Goal: Information Seeking & Learning: Learn about a topic

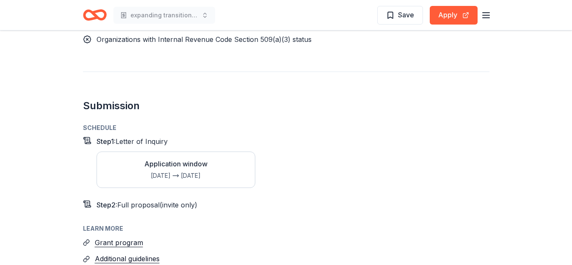
scroll to position [930, 0]
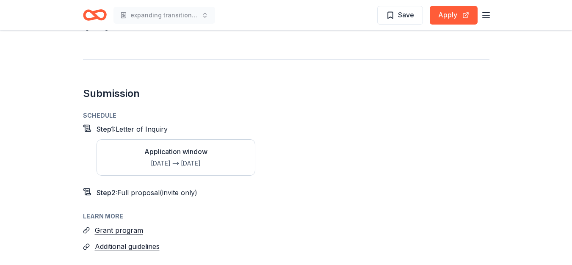
click at [169, 158] on div "Jan 1" at bounding box center [157, 163] width 27 height 10
click at [125, 225] on button "Grant program" at bounding box center [119, 230] width 48 height 11
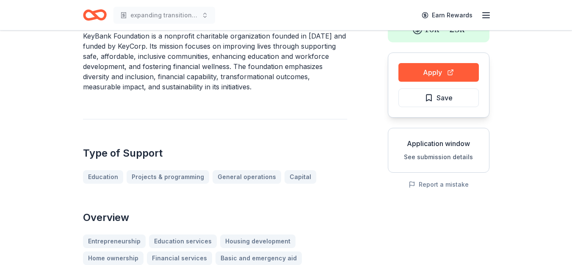
scroll to position [0, 0]
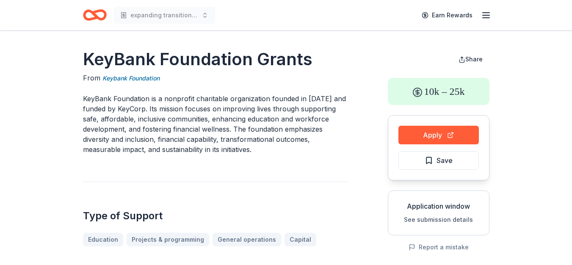
drag, startPoint x: 81, startPoint y: 54, endPoint x: 135, endPoint y: 142, distance: 102.6
drag, startPoint x: 84, startPoint y: 59, endPoint x: 147, endPoint y: 119, distance: 87.5
drag, startPoint x: 85, startPoint y: 98, endPoint x: 86, endPoint y: 55, distance: 43.2
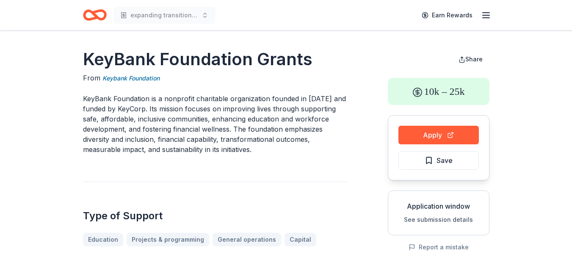
drag, startPoint x: 86, startPoint y: 55, endPoint x: 285, endPoint y: 96, distance: 202.5
drag, startPoint x: 84, startPoint y: 56, endPoint x: 205, endPoint y: 66, distance: 121.1
click at [205, 66] on h1 "KeyBank Foundation Grants" at bounding box center [215, 59] width 264 height 24
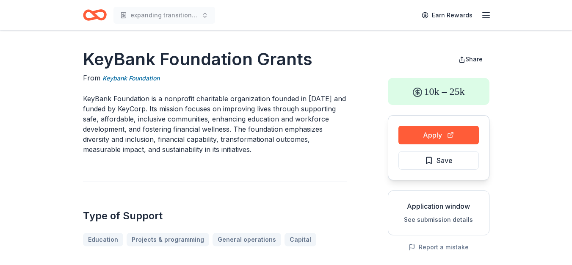
drag, startPoint x: 255, startPoint y: 148, endPoint x: 135, endPoint y: 111, distance: 125.9
click at [135, 111] on p "KeyBank Foundation is a nonprofit charitable organization founded in 1969 and f…" at bounding box center [215, 124] width 264 height 61
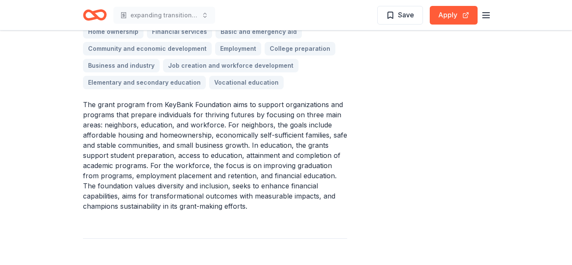
scroll to position [302, 0]
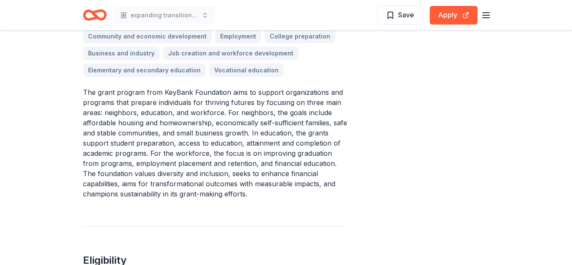
drag, startPoint x: 85, startPoint y: 90, endPoint x: 246, endPoint y: 203, distance: 196.7
click at [246, 203] on div "KeyBank Foundation Grants From Keybank Foundation KeyBank Foundation is a nonpr…" at bounding box center [215, 203] width 264 height 915
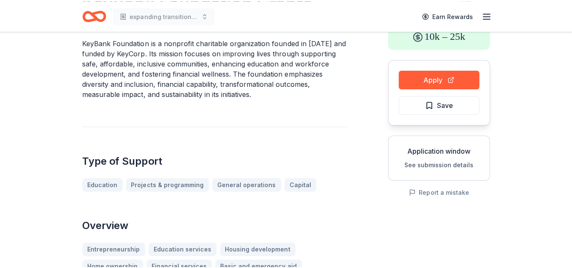
scroll to position [24, 0]
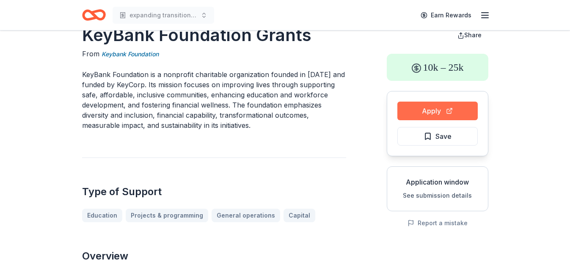
click at [427, 110] on button "Apply" at bounding box center [438, 111] width 80 height 19
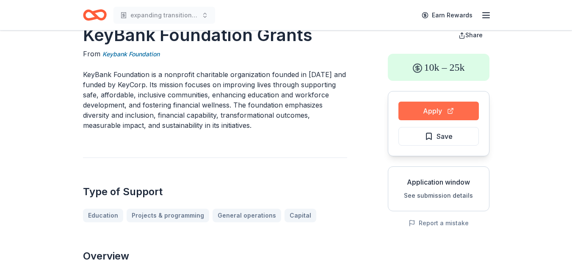
click at [432, 110] on button "Apply" at bounding box center [439, 111] width 80 height 19
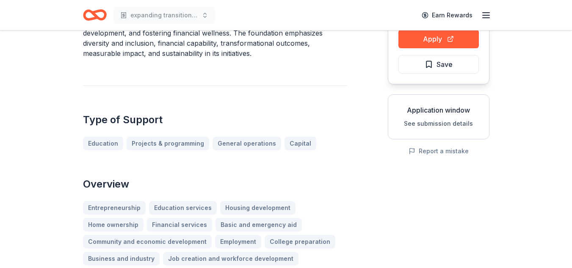
scroll to position [99, 0]
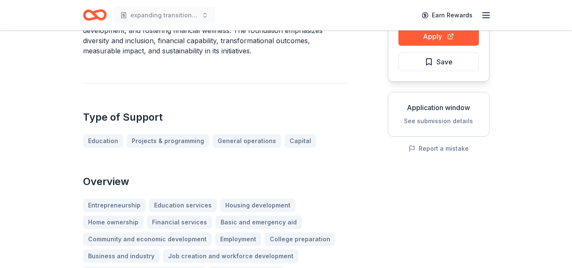
click at [447, 120] on button "See submission details" at bounding box center [438, 121] width 69 height 10
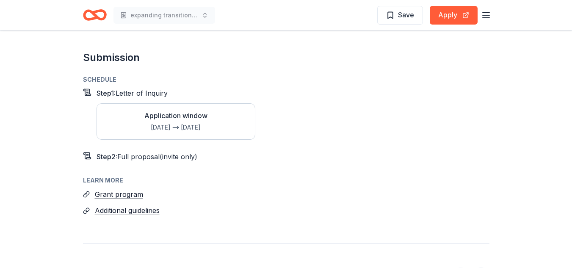
scroll to position [969, 0]
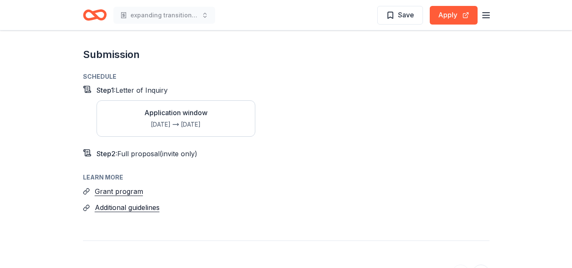
click at [180, 119] on div "Jan 1 Oct 31" at bounding box center [175, 124] width 63 height 10
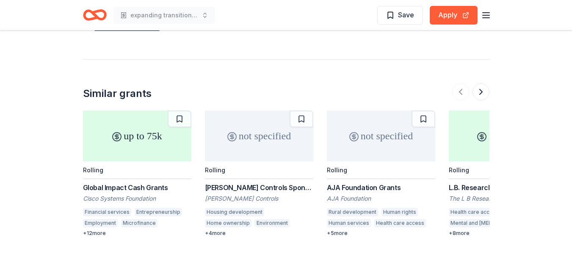
scroll to position [1195, 0]
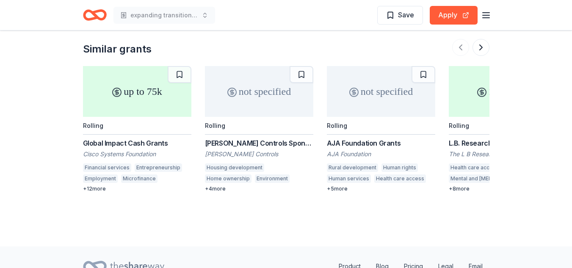
click at [111, 138] on div "Global Impact Cash Grants" at bounding box center [137, 143] width 108 height 10
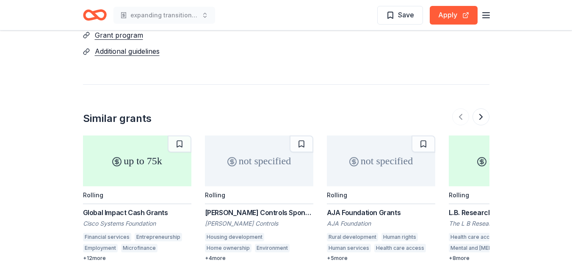
scroll to position [1143, 0]
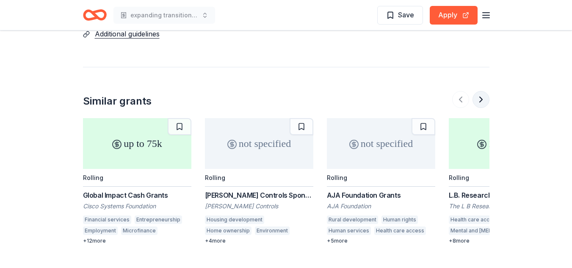
click at [481, 91] on button at bounding box center [481, 99] width 17 height 17
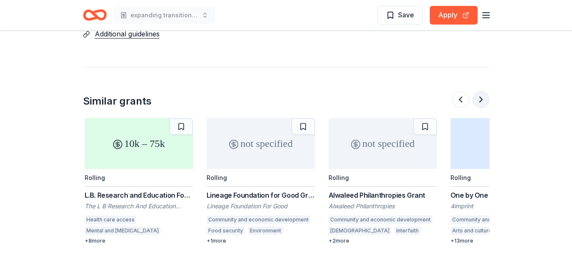
scroll to position [0, 366]
click at [101, 227] on div "Mental and [MEDICAL_DATA]" at bounding box center [121, 231] width 76 height 8
click at [244, 136] on div "not specified" at bounding box center [259, 143] width 108 height 51
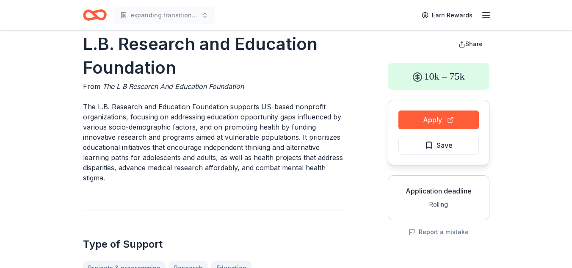
scroll to position [5, 0]
